Goal: Task Accomplishment & Management: Manage account settings

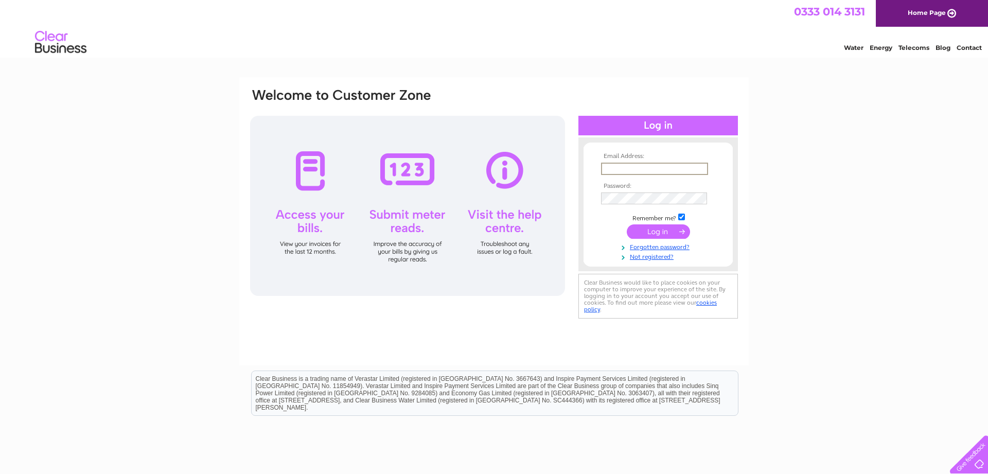
click at [660, 165] on input "text" at bounding box center [654, 169] width 107 height 12
type input "invoices@mckerrals.co.uk"
click at [651, 236] on input "submit" at bounding box center [658, 230] width 63 height 14
click at [651, 232] on input "submit" at bounding box center [658, 230] width 63 height 14
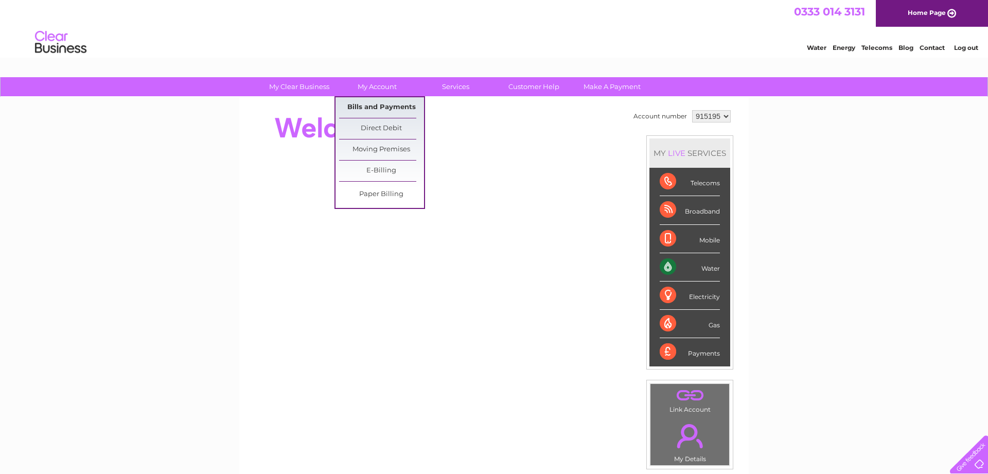
click at [393, 108] on link "Bills and Payments" at bounding box center [381, 107] width 85 height 21
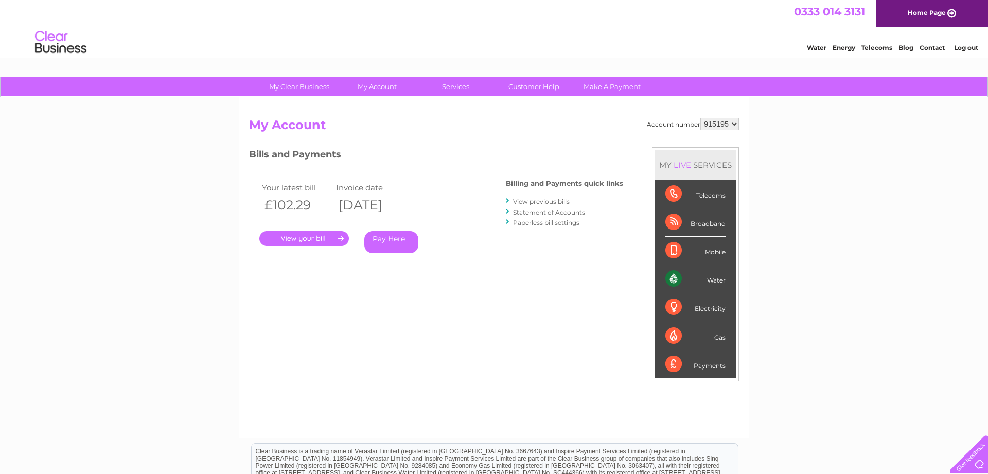
click at [305, 240] on link "." at bounding box center [304, 238] width 90 height 15
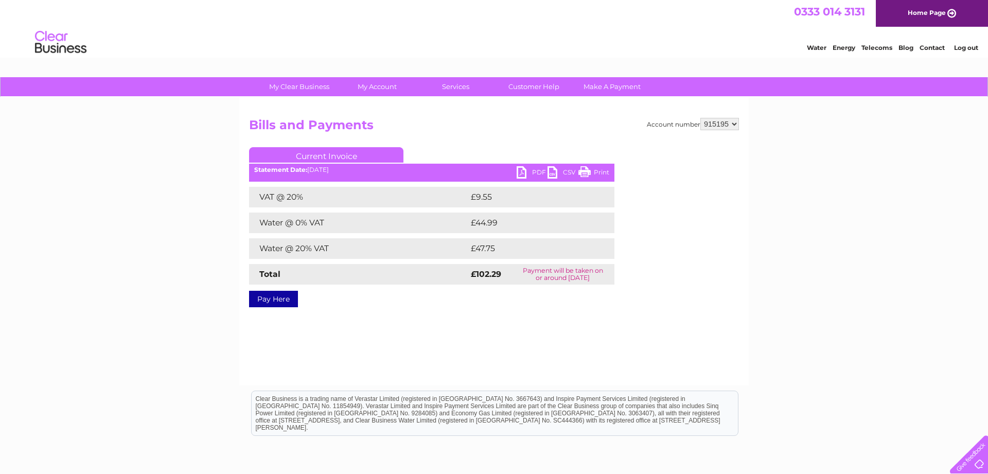
click at [528, 171] on link "PDF" at bounding box center [532, 173] width 31 height 15
click at [701, 118] on select "915195 925127" at bounding box center [720, 124] width 39 height 12
select select "925127"
click option "925127" at bounding box center [0, 0] width 0 height 0
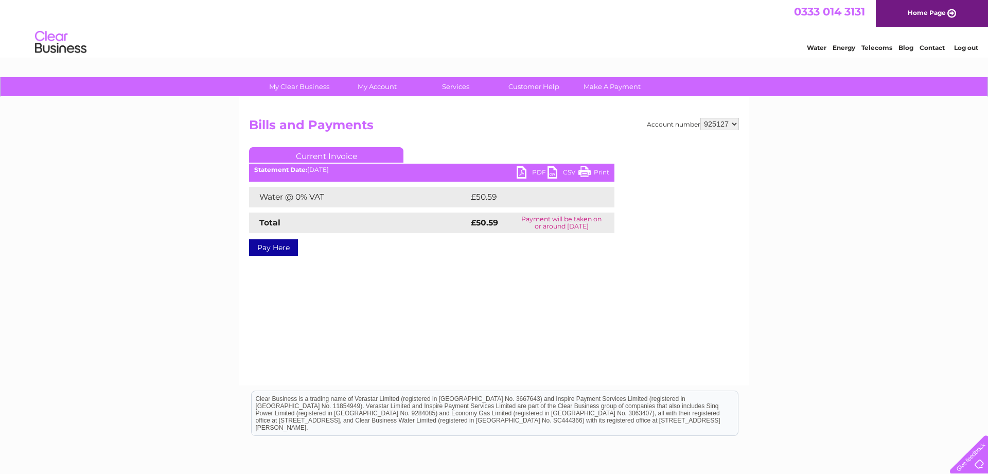
click at [525, 172] on link "PDF" at bounding box center [532, 173] width 31 height 15
click at [962, 49] on link "Log out" at bounding box center [966, 48] width 24 height 8
